Goal: Task Accomplishment & Management: Use online tool/utility

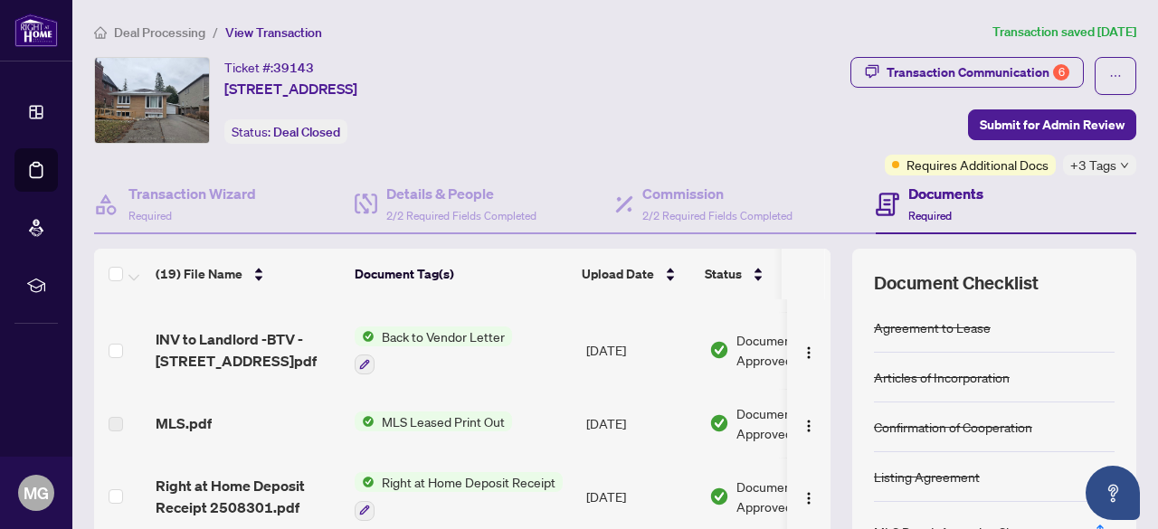
scroll to position [1086, 0]
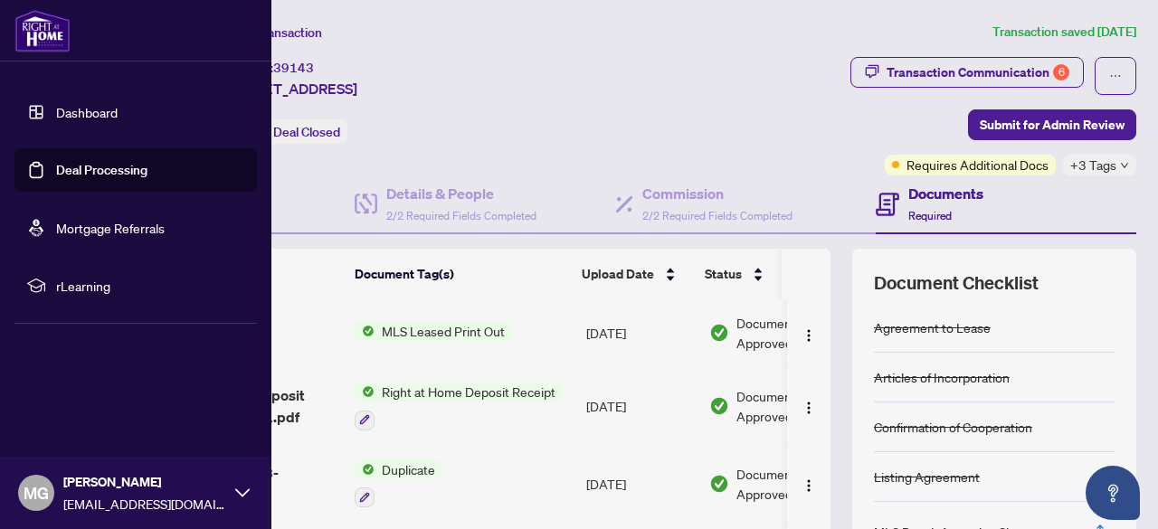
click at [56, 117] on link "Dashboard" at bounding box center [87, 112] width 62 height 16
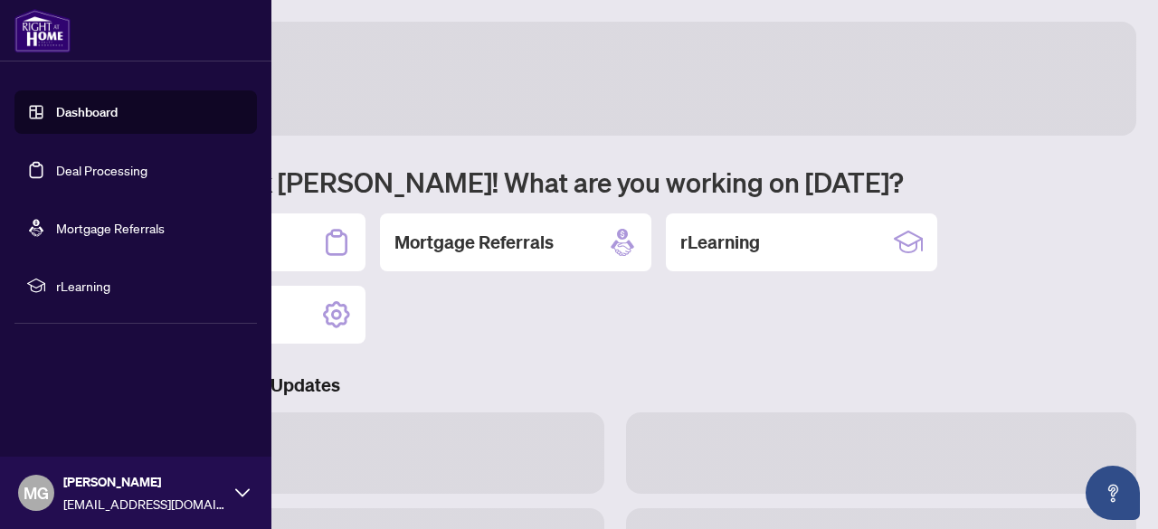
click at [95, 111] on link "Dashboard" at bounding box center [87, 112] width 62 height 16
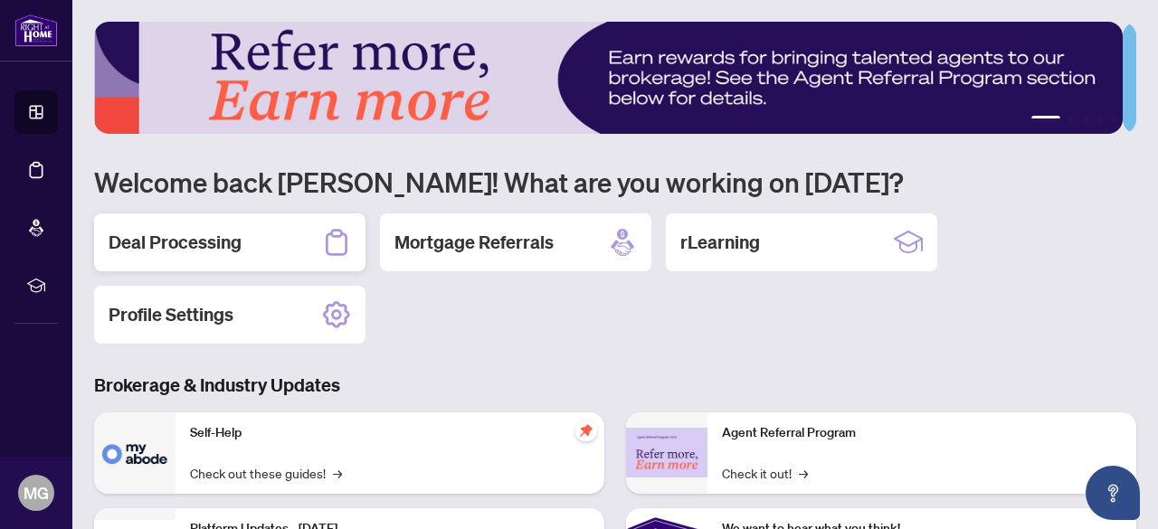
click at [214, 246] on h2 "Deal Processing" at bounding box center [175, 242] width 133 height 25
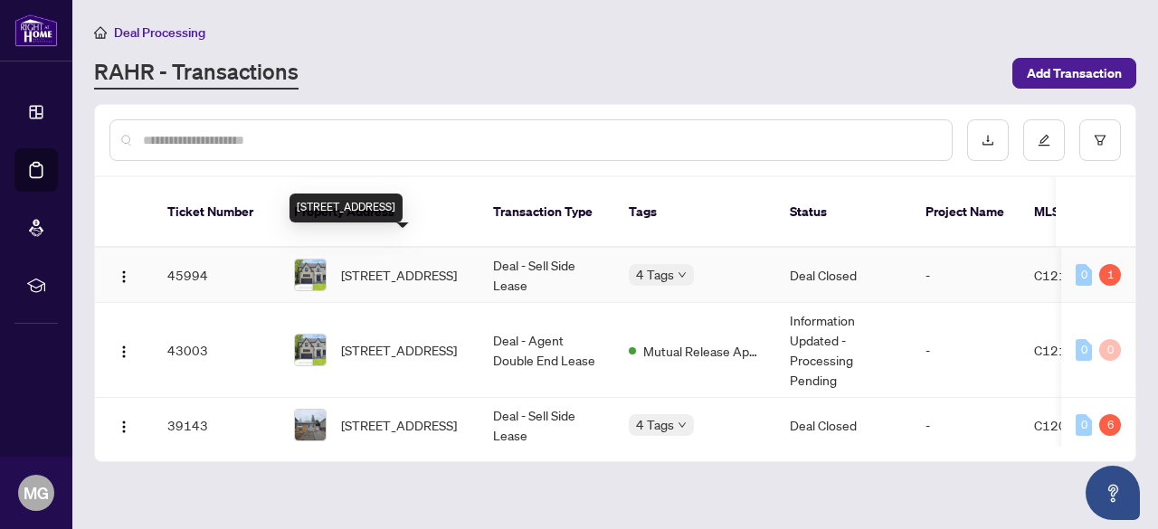
click at [417, 265] on span "[STREET_ADDRESS]" at bounding box center [399, 275] width 116 height 20
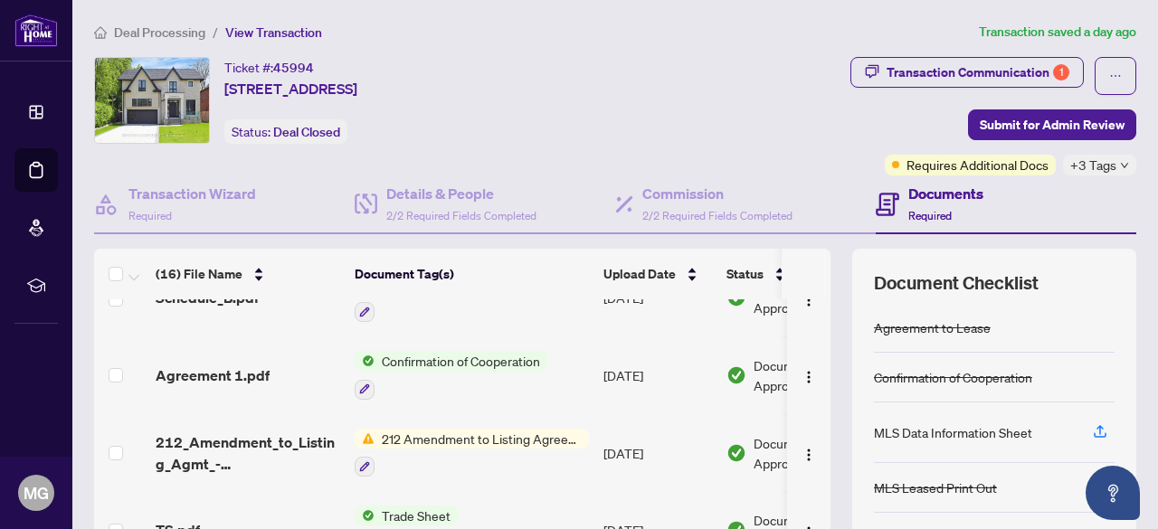
scroll to position [452, 0]
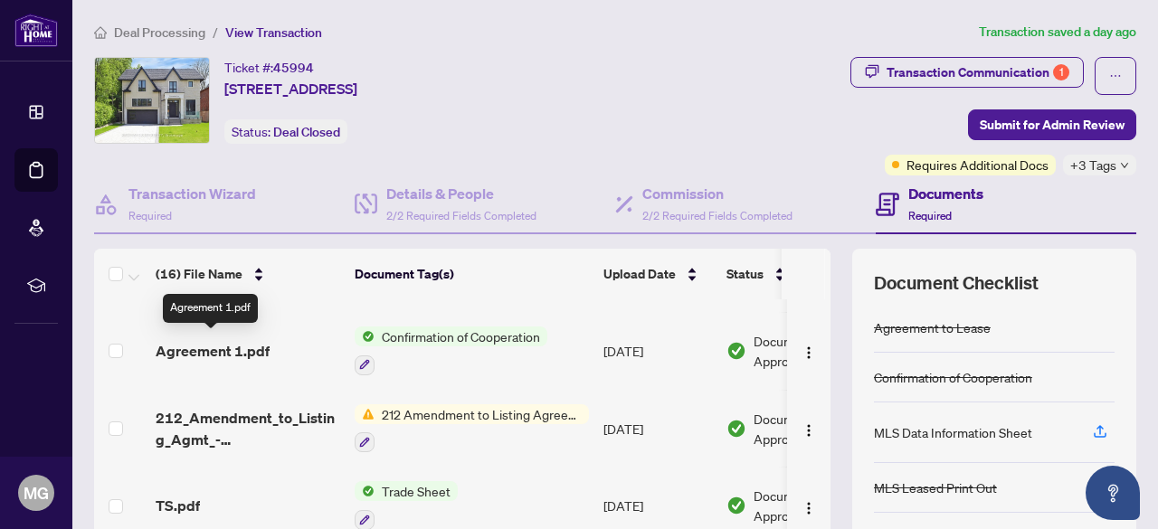
click at [197, 351] on span "Agreement 1.pdf" at bounding box center [213, 351] width 114 height 22
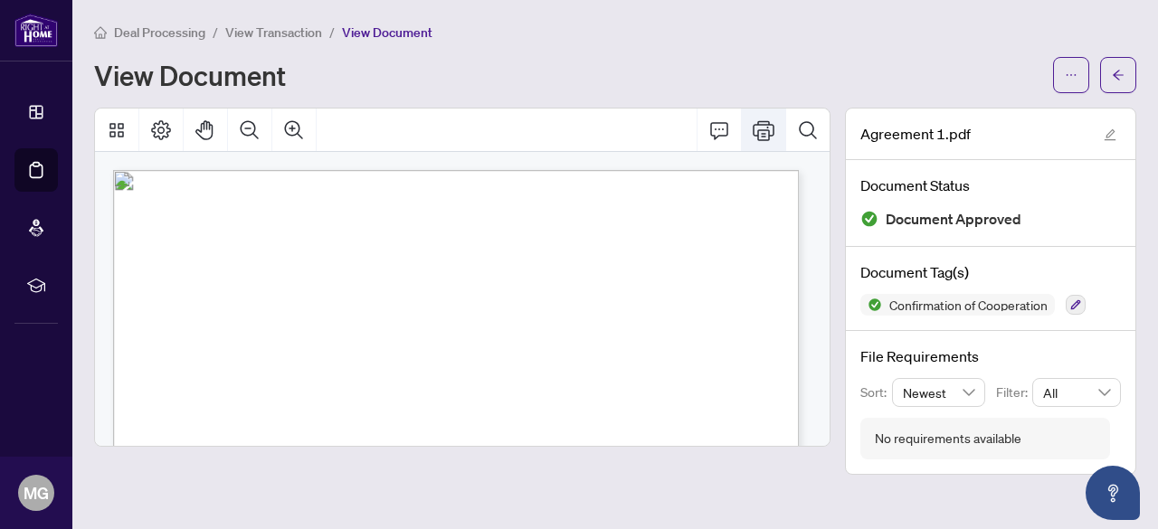
click at [757, 129] on icon "Print" at bounding box center [764, 130] width 22 height 22
click at [282, 33] on span "View Transaction" at bounding box center [273, 32] width 97 height 16
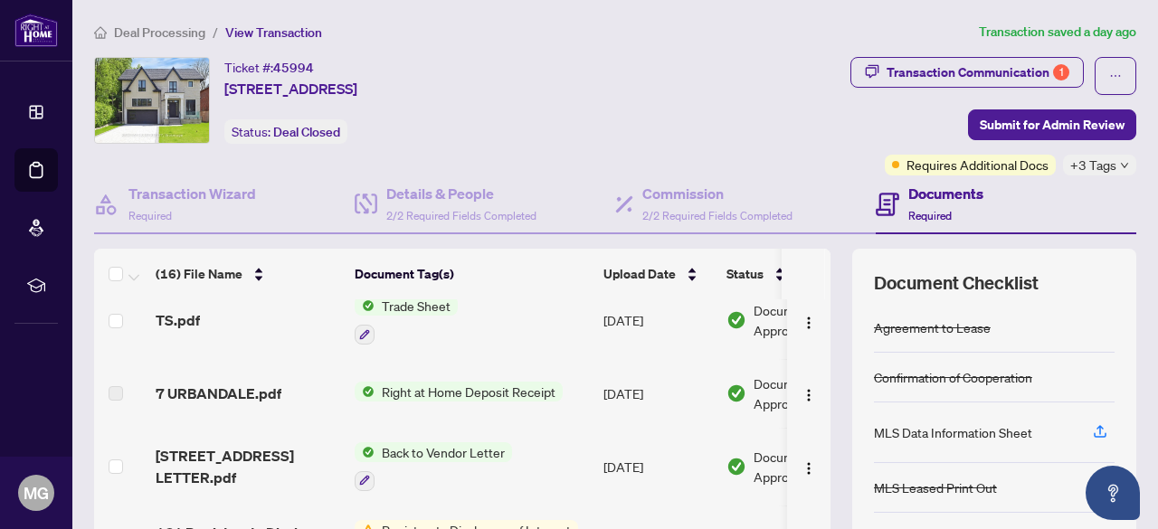
scroll to position [633, 0]
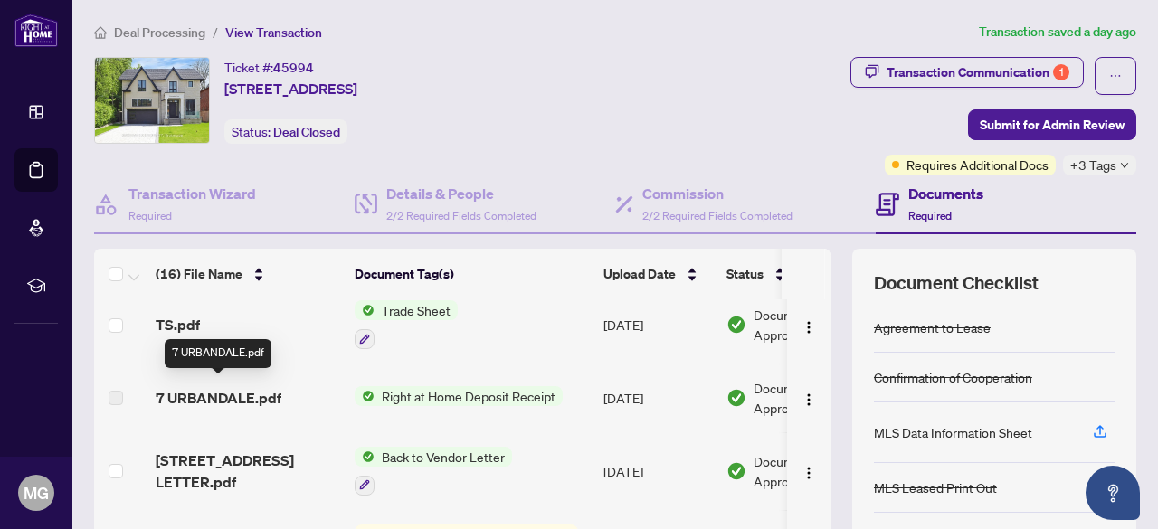
click at [248, 398] on span "7 URBANDALE.pdf" at bounding box center [219, 398] width 126 height 22
click at [252, 387] on span "7 URBANDALE.pdf" at bounding box center [219, 398] width 126 height 22
click at [435, 388] on span "Right at Home Deposit Receipt" at bounding box center [469, 396] width 188 height 20
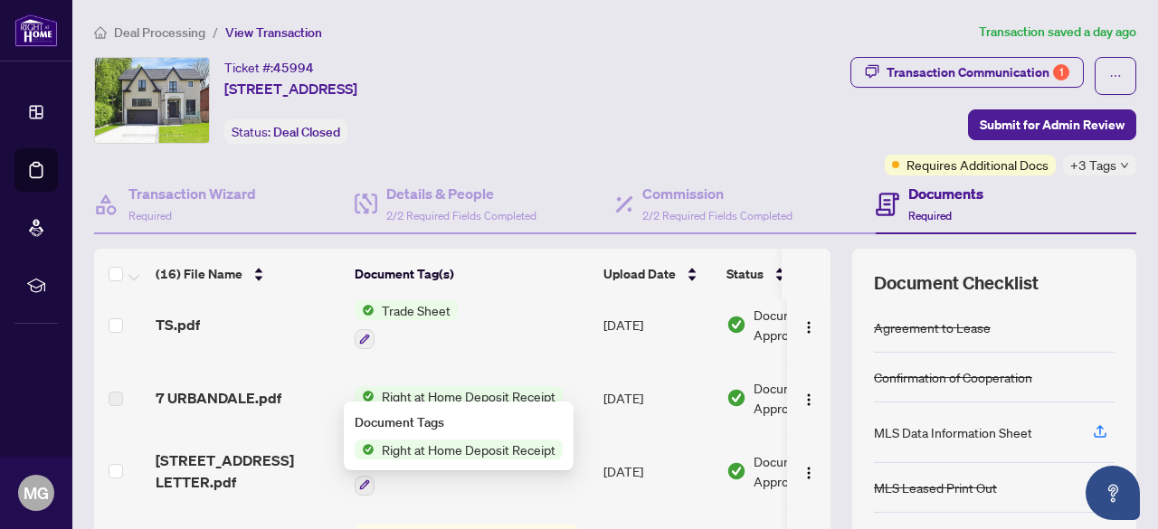
click at [429, 388] on span "Right at Home Deposit Receipt" at bounding box center [469, 396] width 188 height 20
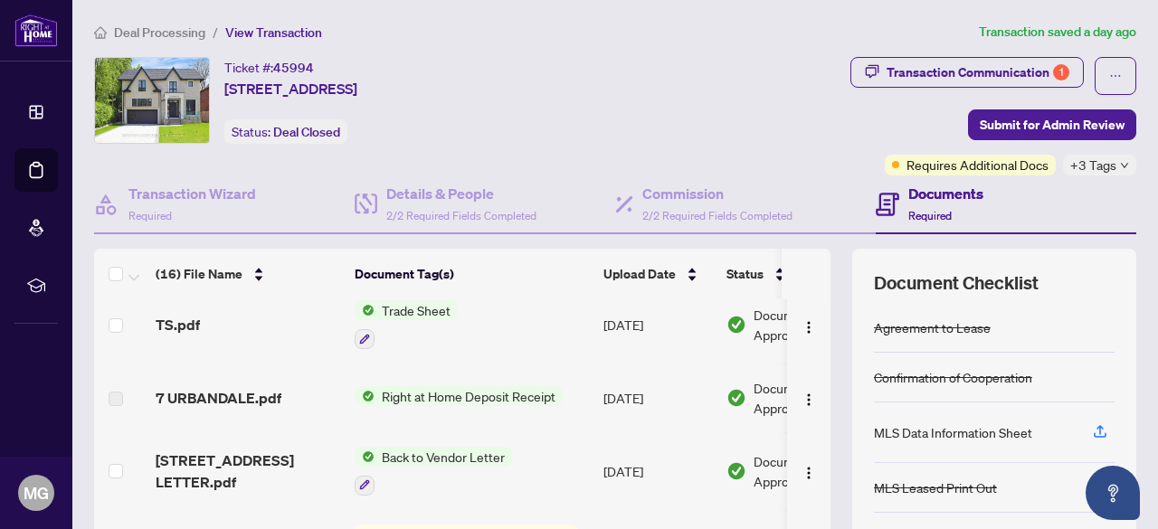
click at [138, 394] on td at bounding box center [121, 398] width 54 height 69
click at [181, 391] on span "7 URBANDALE.pdf" at bounding box center [219, 398] width 126 height 22
click at [255, 390] on span "7 URBANDALE.pdf" at bounding box center [219, 398] width 126 height 22
click at [119, 391] on label at bounding box center [116, 399] width 14 height 20
click at [738, 392] on img at bounding box center [737, 398] width 20 height 20
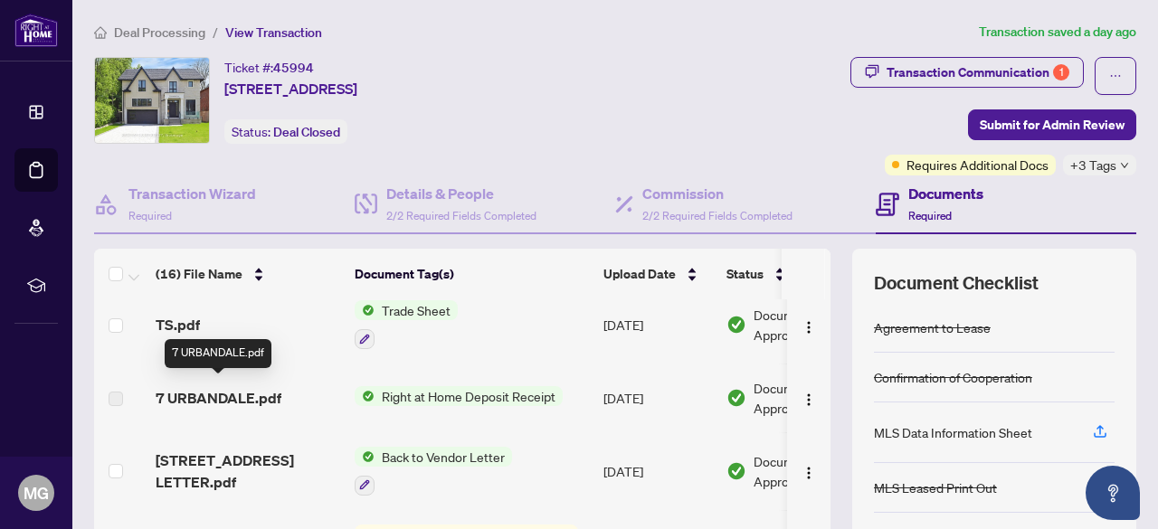
click at [223, 391] on span "7 URBANDALE.pdf" at bounding box center [219, 398] width 126 height 22
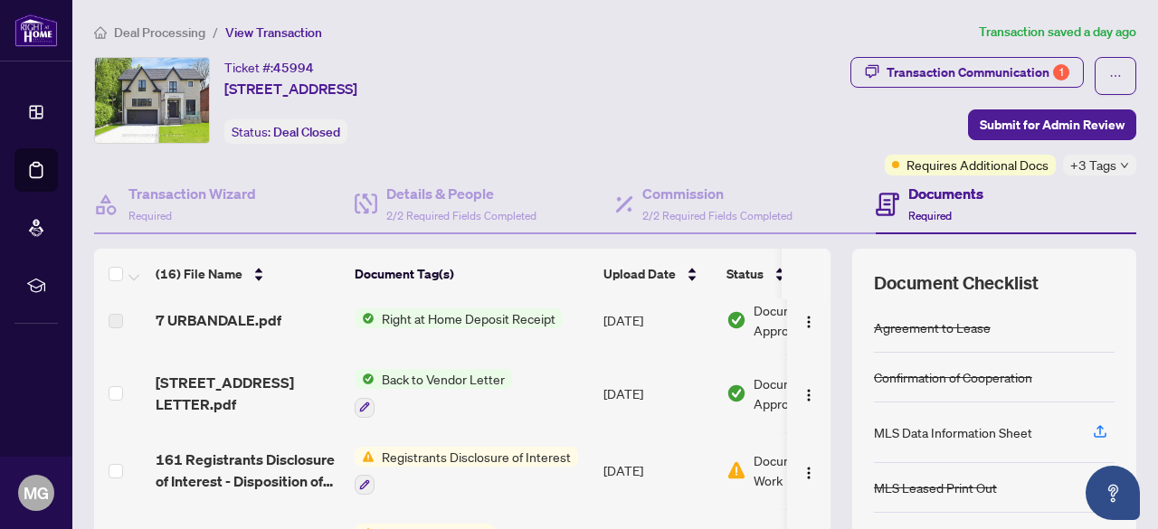
scroll to position [687, 0]
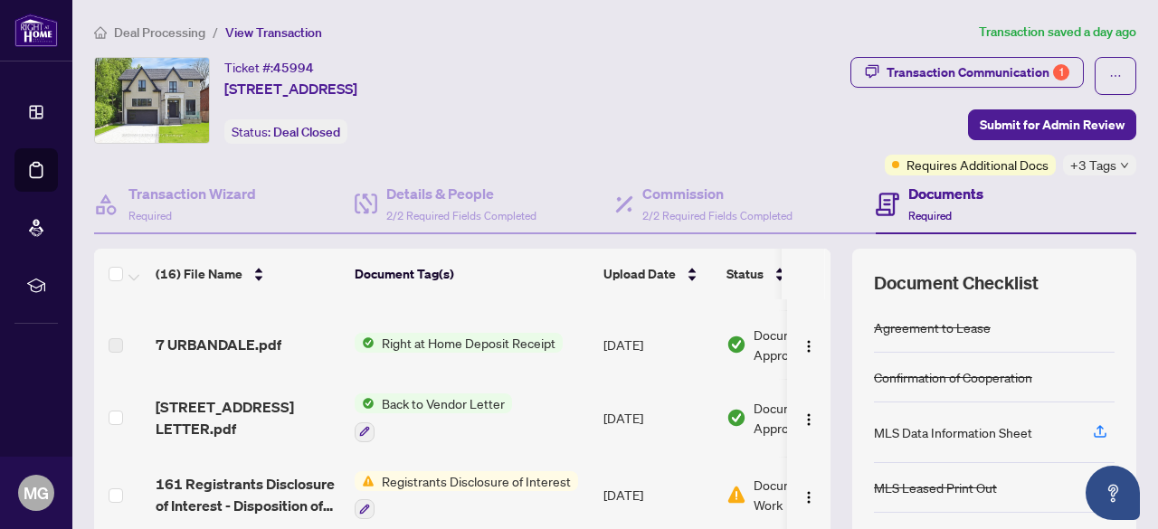
click at [448, 337] on span "Right at Home Deposit Receipt" at bounding box center [469, 343] width 188 height 20
click at [468, 312] on td "Right at Home Deposit Receipt" at bounding box center [471, 344] width 249 height 69
click at [113, 336] on label at bounding box center [116, 346] width 14 height 20
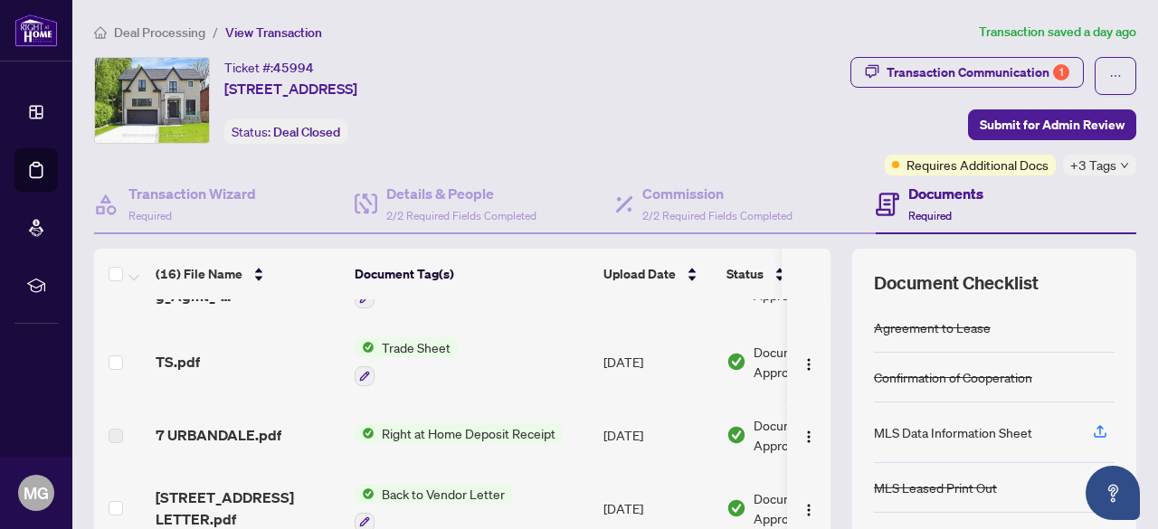
click at [225, 430] on span "7 URBANDALE.pdf" at bounding box center [219, 435] width 126 height 22
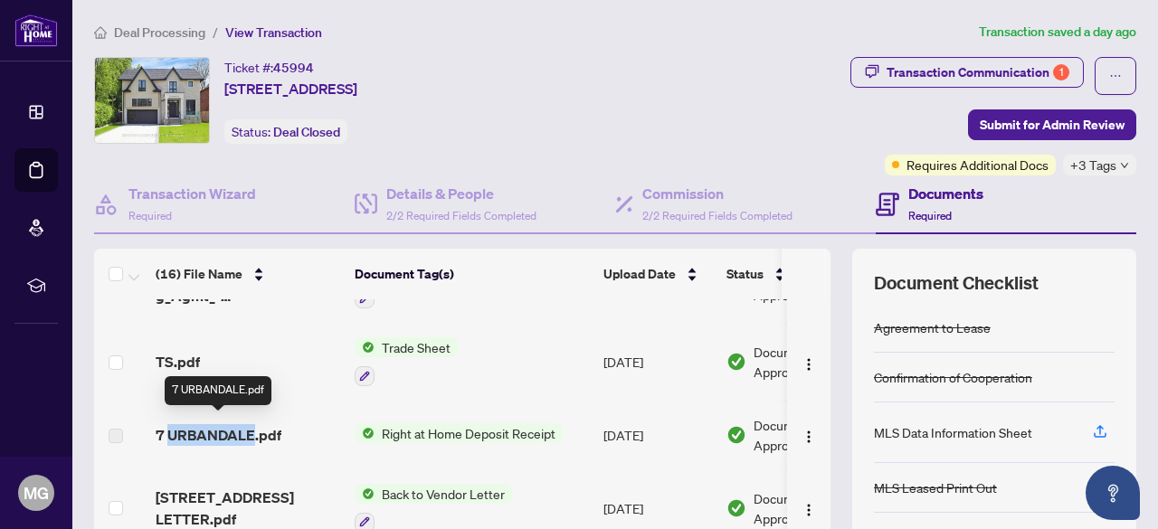
click at [224, 432] on span "7 URBANDALE.pdf" at bounding box center [219, 435] width 126 height 22
click at [224, 433] on span "7 URBANDALE.pdf" at bounding box center [219, 435] width 126 height 22
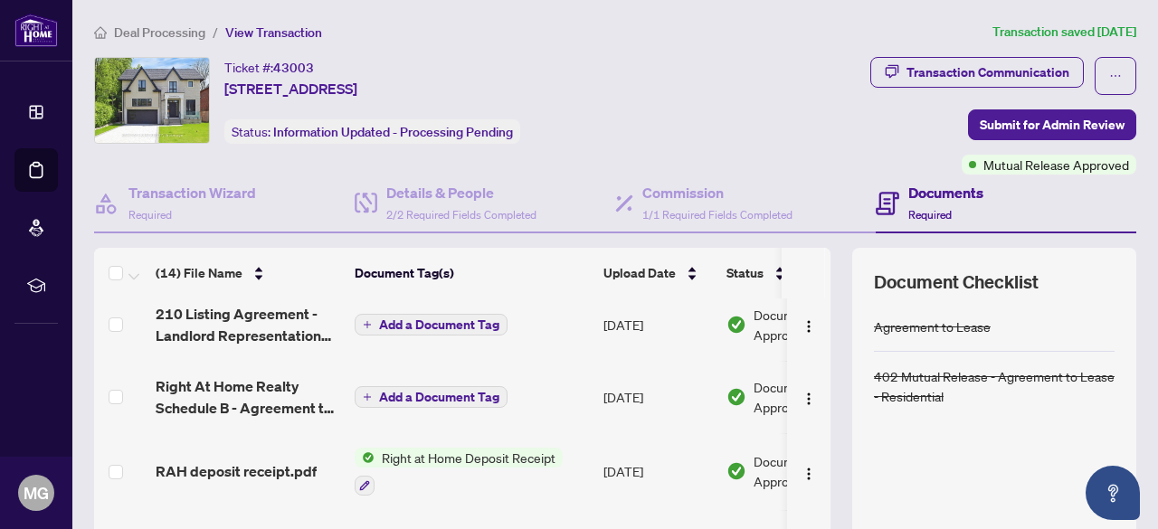
scroll to position [633, 0]
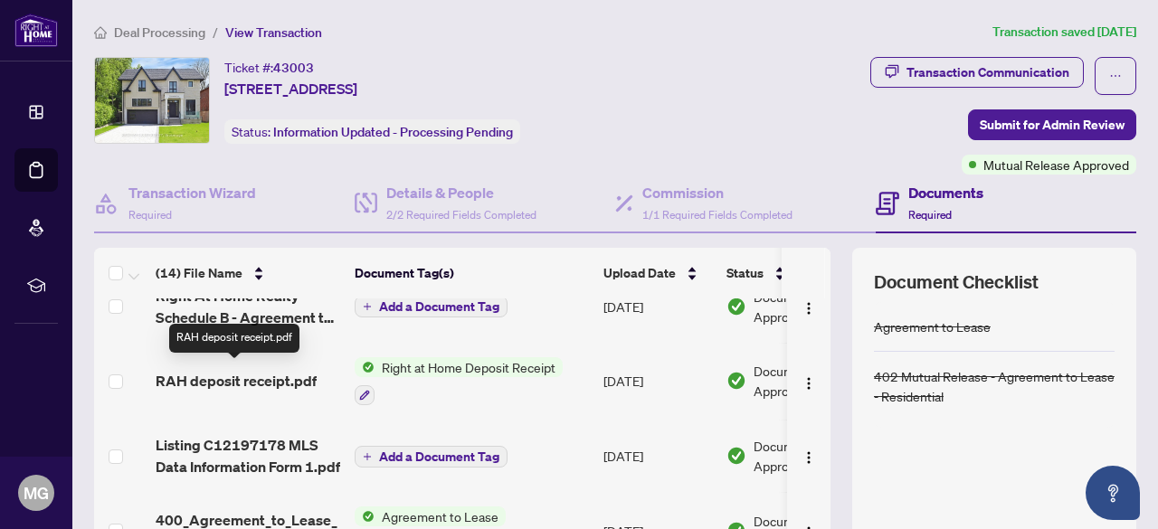
click at [233, 376] on span "RAH deposit receipt.pdf" at bounding box center [236, 381] width 161 height 22
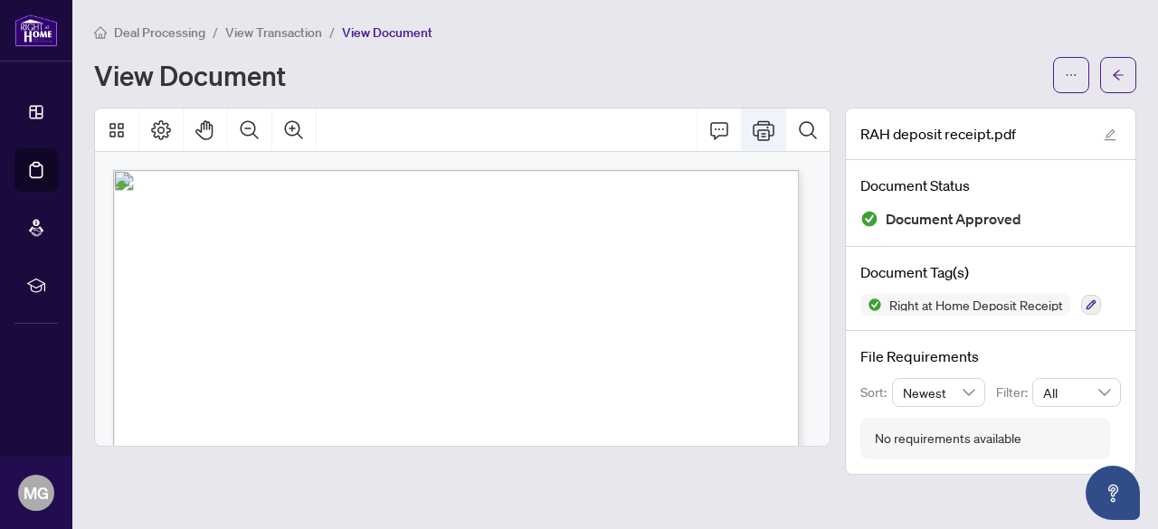
click at [764, 134] on icon "Print" at bounding box center [764, 130] width 22 height 22
